Goal: Book appointment/travel/reservation

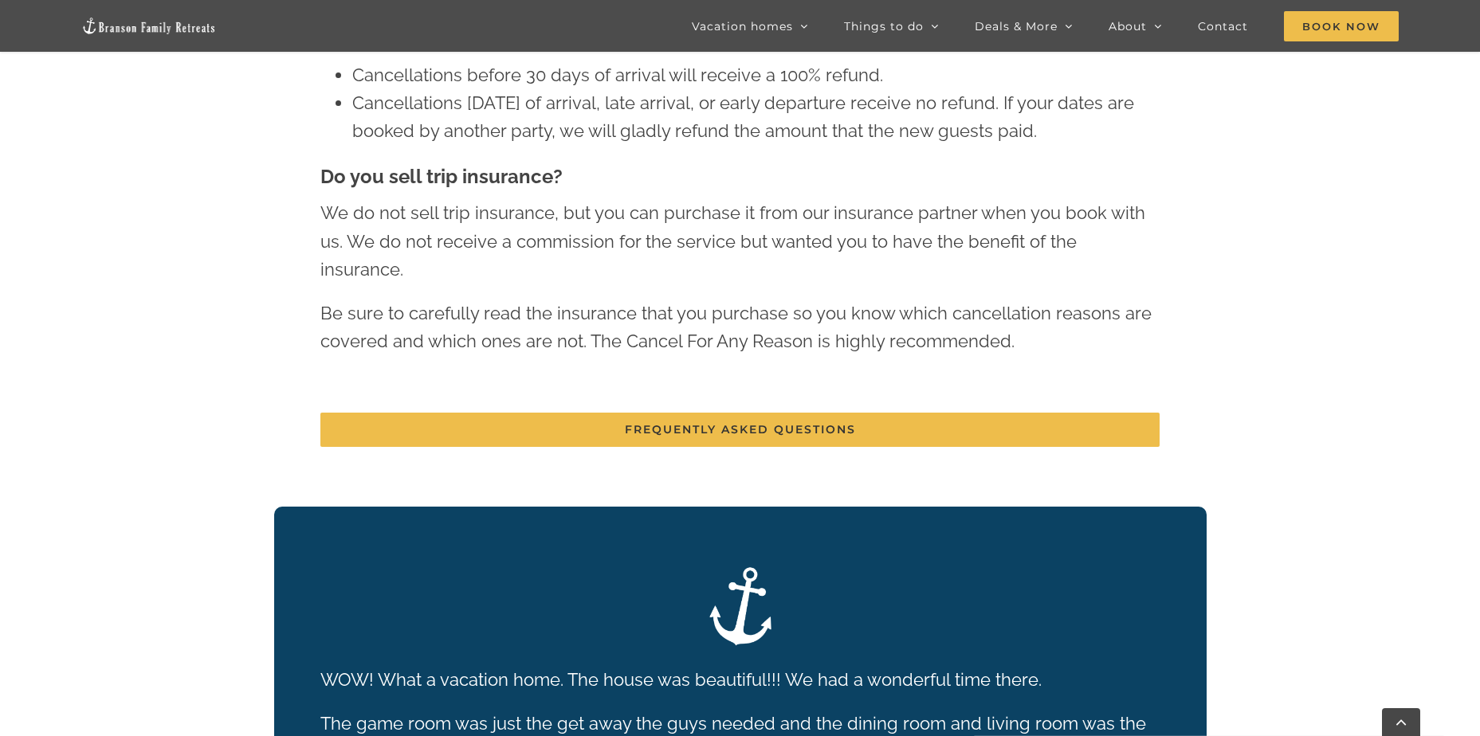
scroll to position [1931, 0]
